Goal: Task Accomplishment & Management: Manage account settings

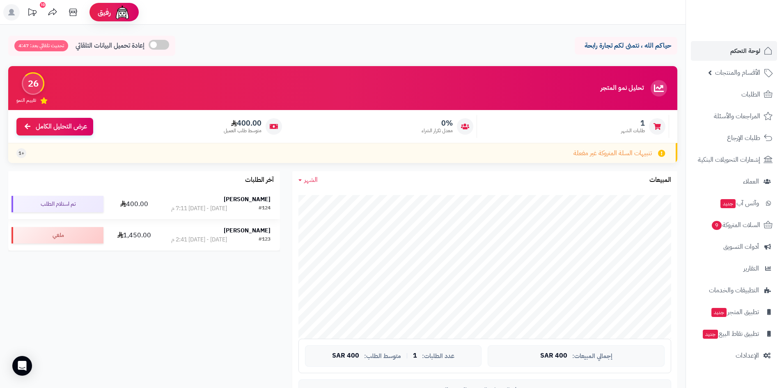
click at [149, 199] on td "400.00" at bounding box center [134, 204] width 55 height 30
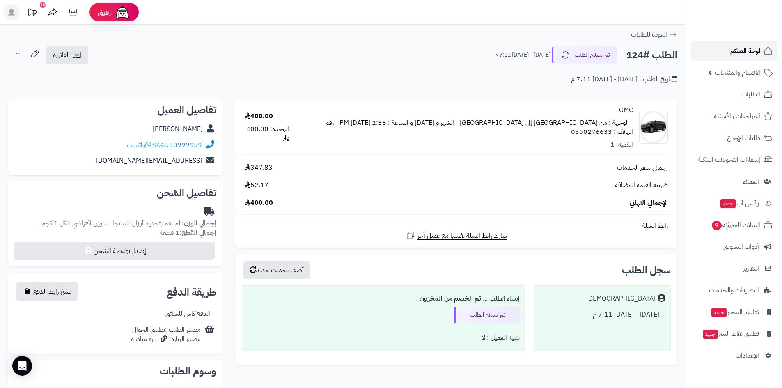
click at [751, 49] on span "لوحة التحكم" at bounding box center [745, 50] width 30 height 11
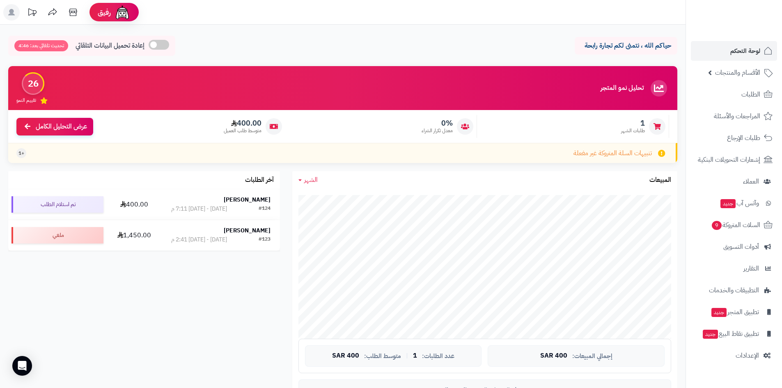
click at [23, 154] on span "+1" at bounding box center [21, 153] width 6 height 7
click at [742, 93] on span "الطلبات" at bounding box center [750, 94] width 19 height 11
